Goal: Task Accomplishment & Management: Manage account settings

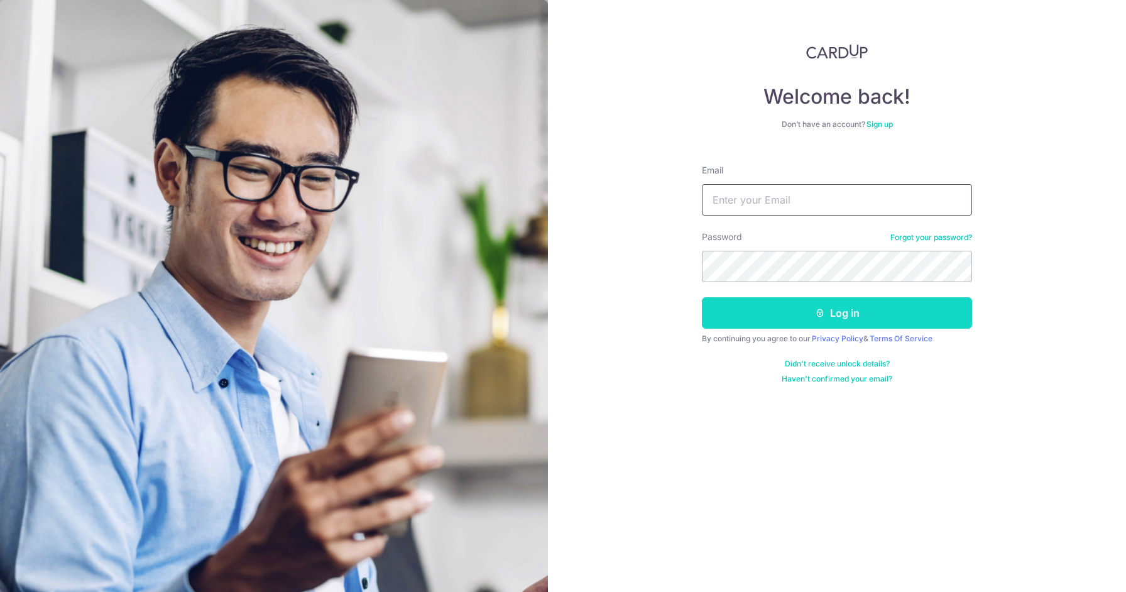
type input "[EMAIL_ADDRESS][DOMAIN_NAME]"
click at [751, 302] on button "Log in" at bounding box center [837, 312] width 270 height 31
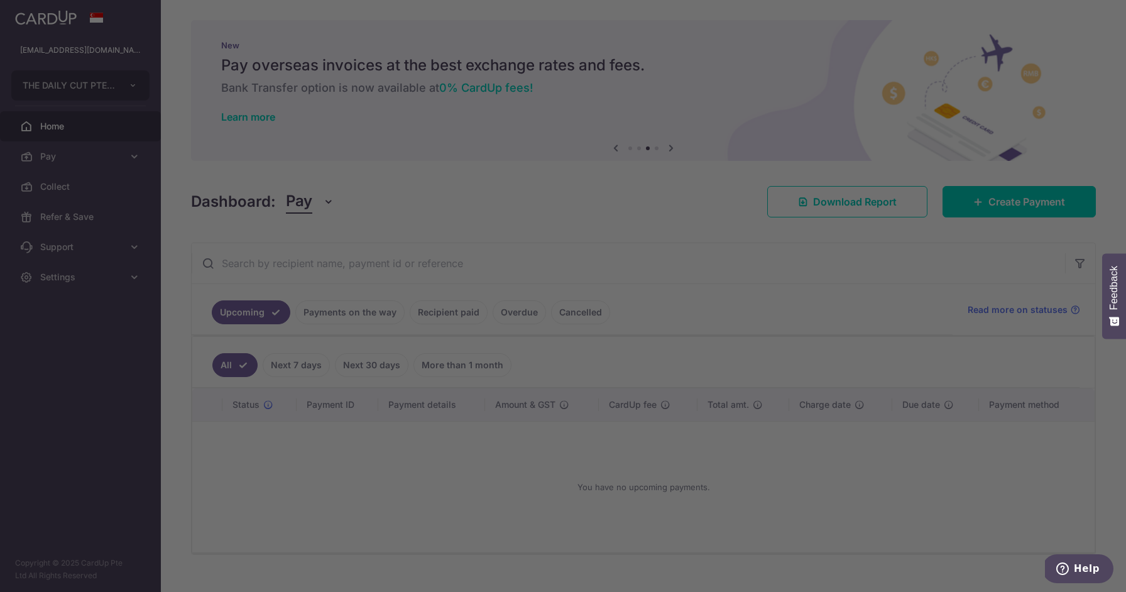
click at [358, 309] on div at bounding box center [568, 299] width 1137 height 598
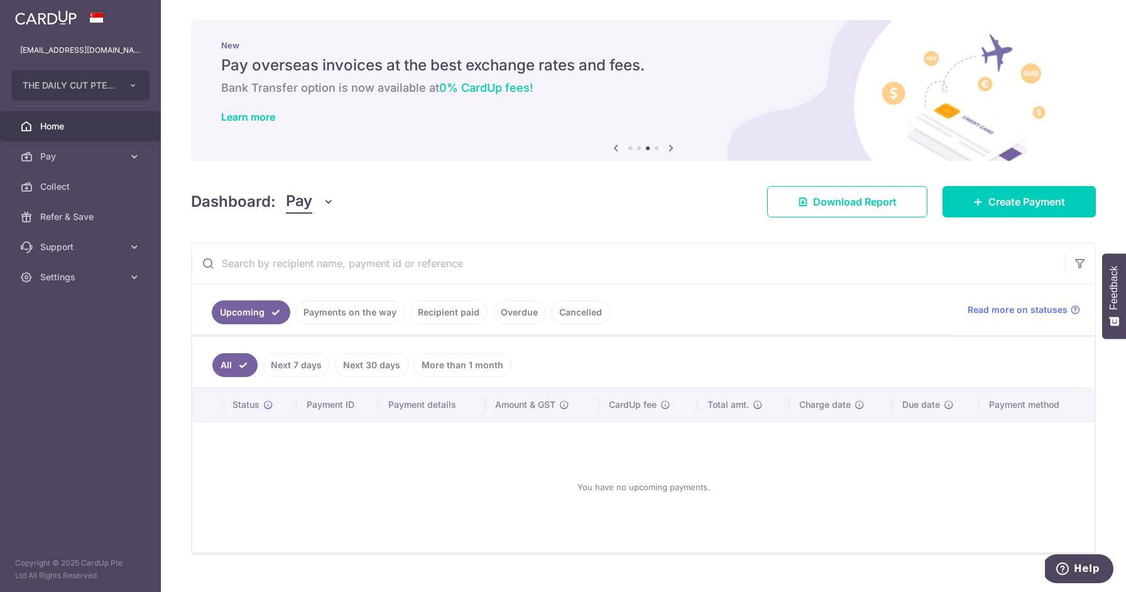
click at [566, 316] on link "Cancelled" at bounding box center [580, 312] width 59 height 24
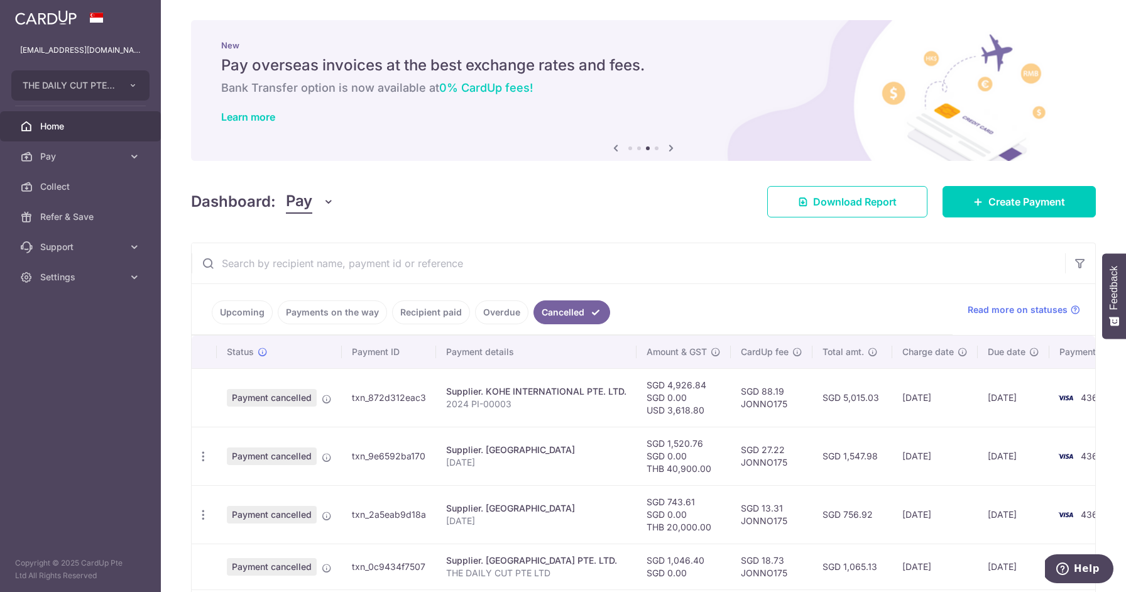
scroll to position [242, 0]
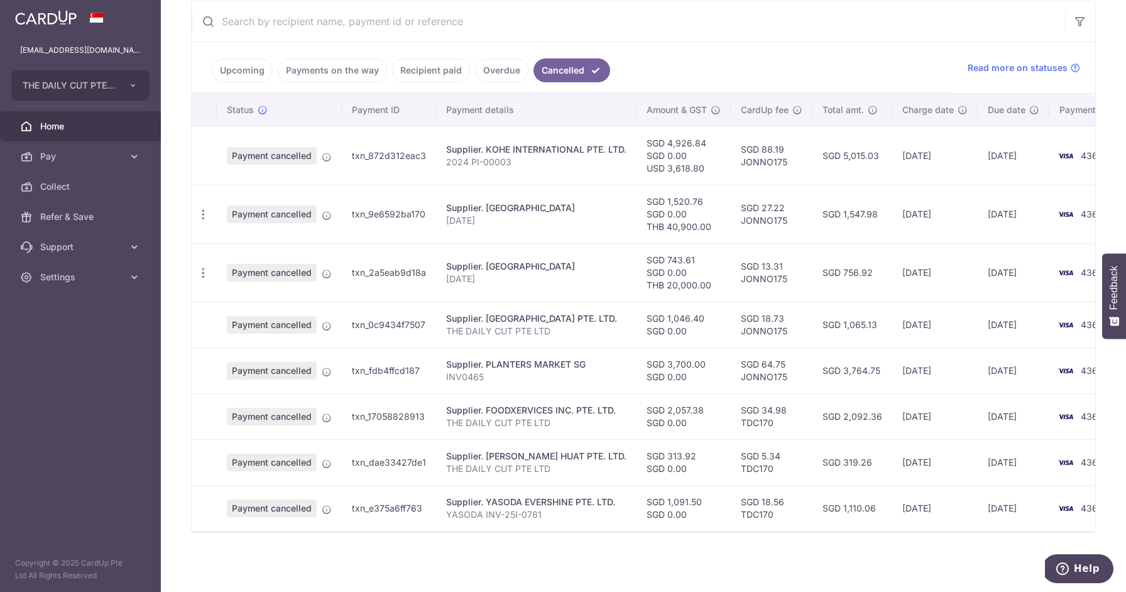
click at [506, 75] on link "Overdue" at bounding box center [501, 70] width 53 height 24
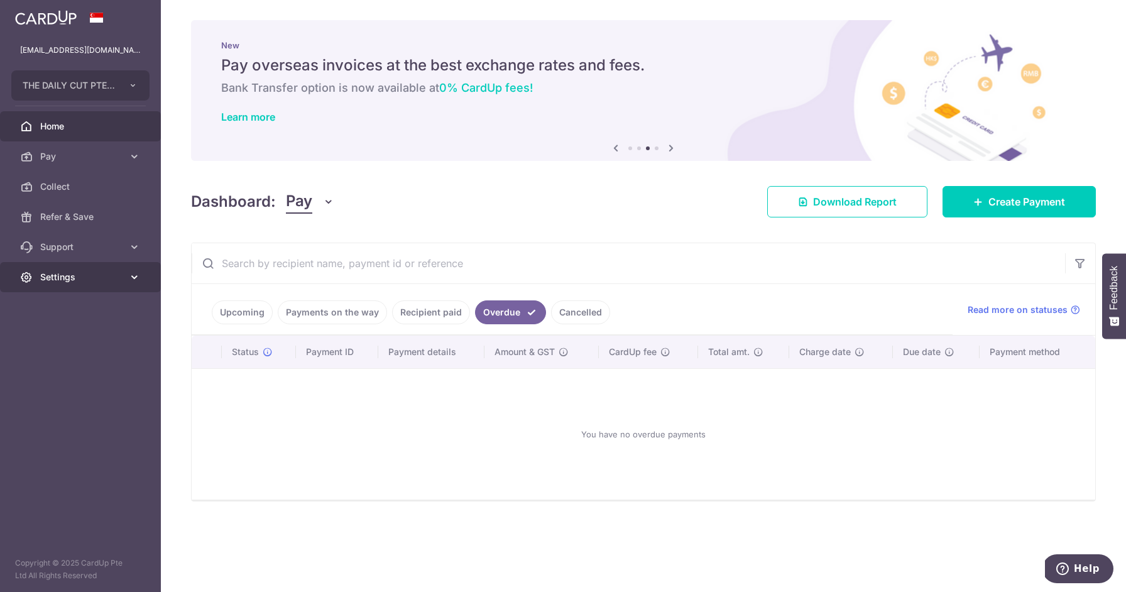
click at [85, 276] on span "Settings" at bounding box center [81, 277] width 83 height 13
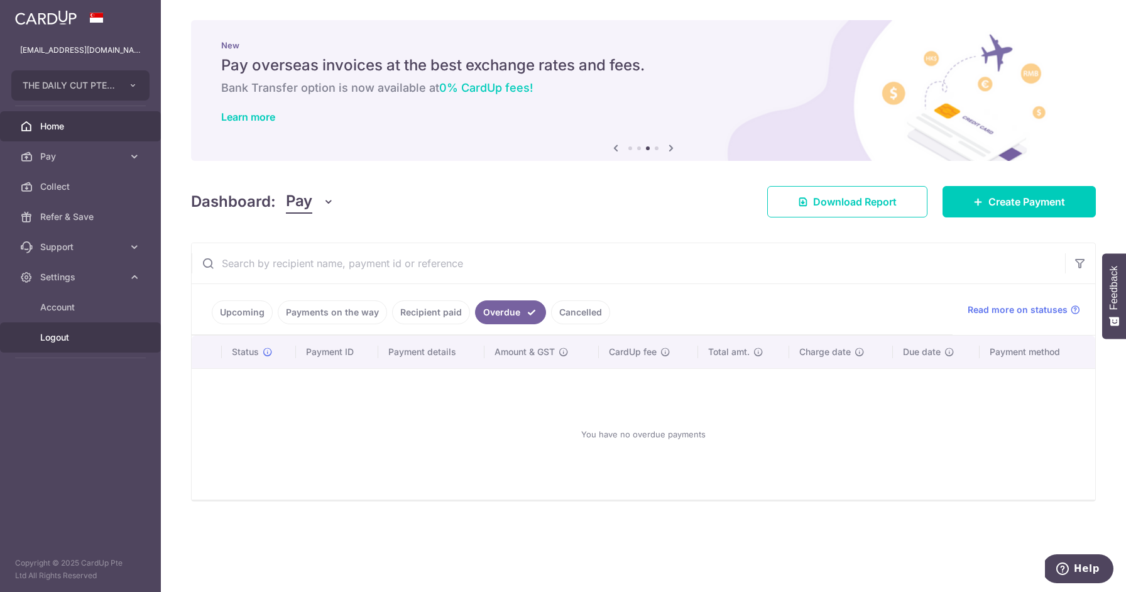
click at [65, 332] on span "Logout" at bounding box center [81, 337] width 83 height 13
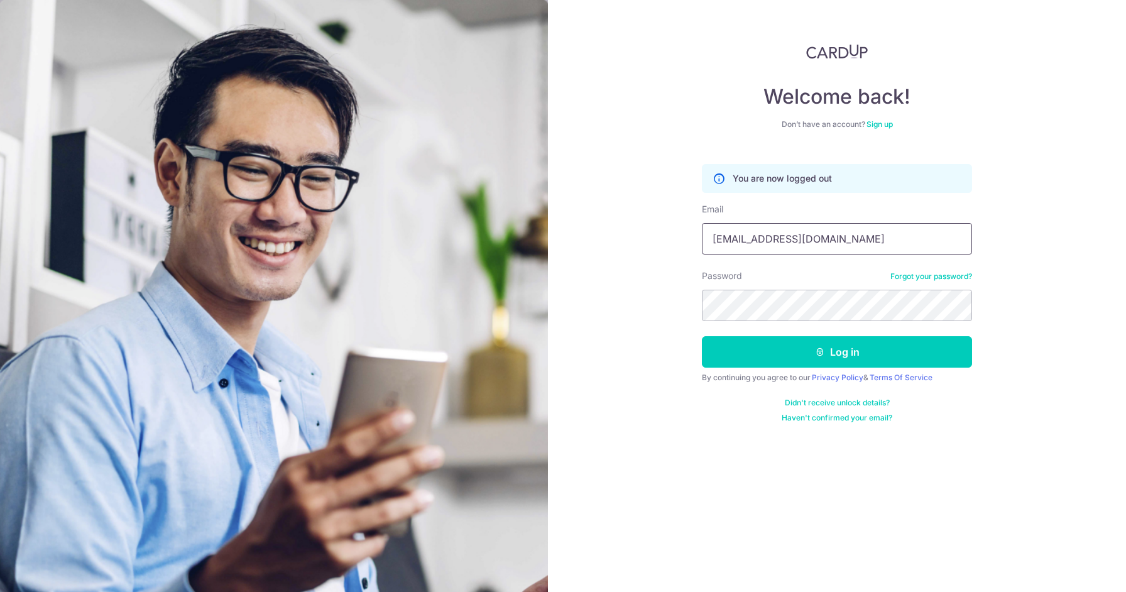
click at [870, 247] on input "[EMAIL_ADDRESS][DOMAIN_NAME]" at bounding box center [837, 238] width 270 height 31
type input "[EMAIL_ADDRESS][DOMAIN_NAME]"
click at [853, 353] on button "Log in" at bounding box center [837, 351] width 270 height 31
